Goal: Task Accomplishment & Management: Manage account settings

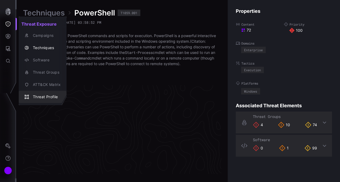
scroll to position [1162, 304]
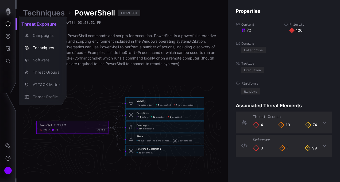
click at [9, 11] on div at bounding box center [170, 91] width 340 height 182
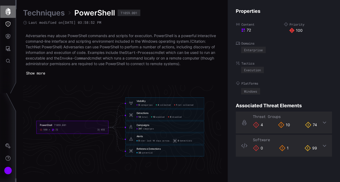
click at [8, 10] on icon "button" at bounding box center [7, 11] width 5 height 7
